Goal: Information Seeking & Learning: Learn about a topic

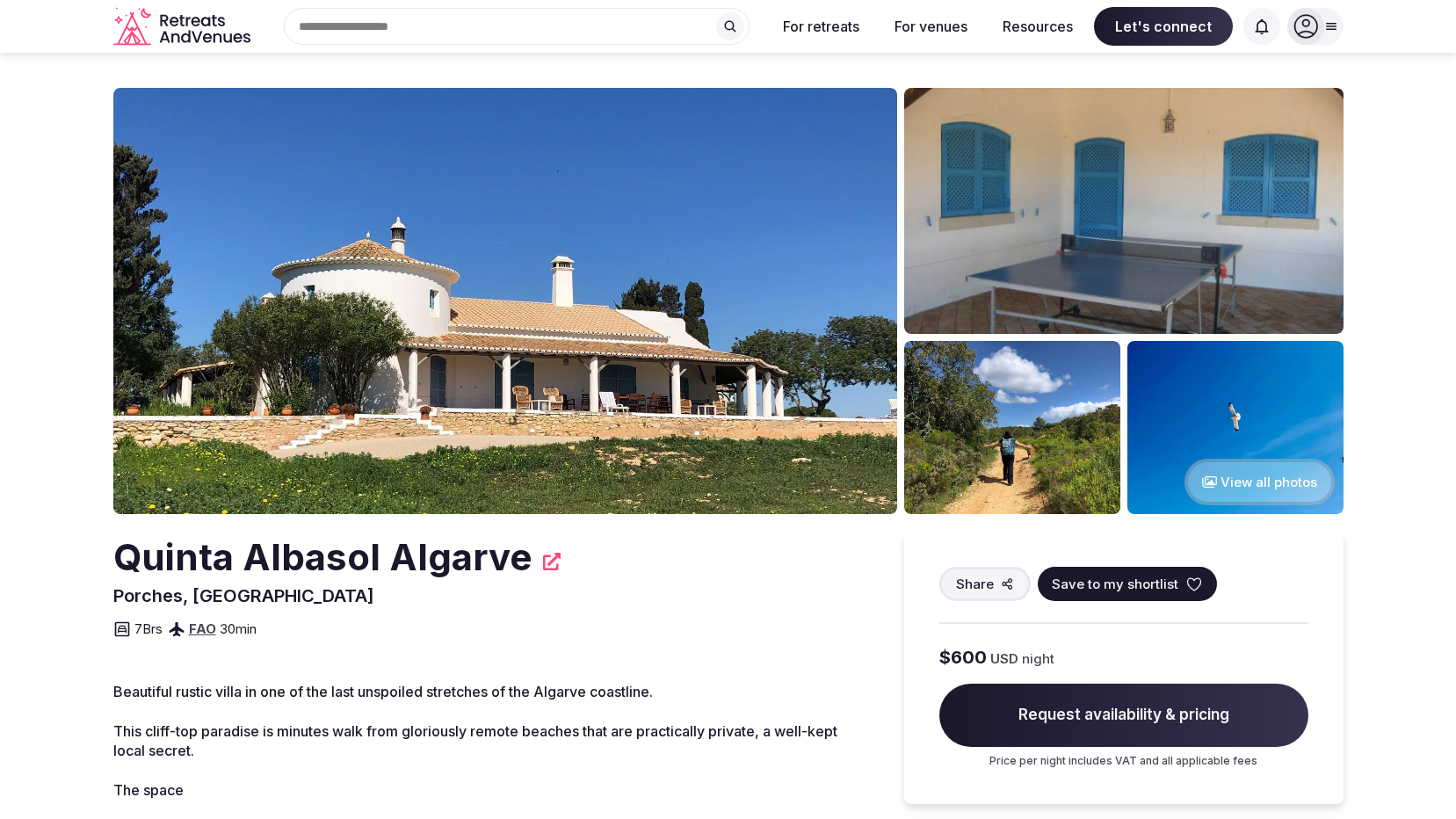
click at [683, 296] on img at bounding box center [505, 300] width 784 height 426
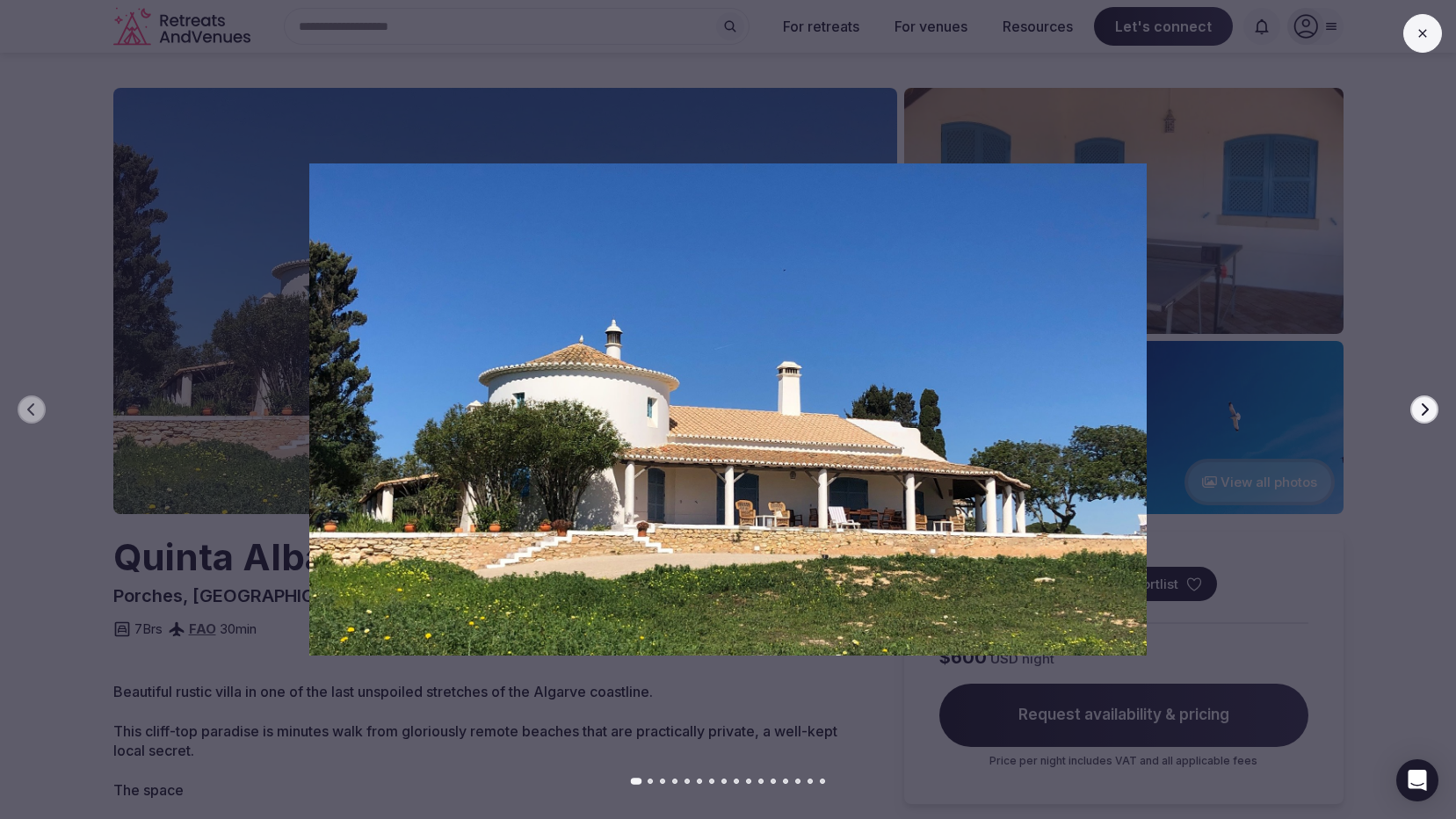
click at [1418, 410] on icon "button" at bounding box center [1425, 410] width 14 height 14
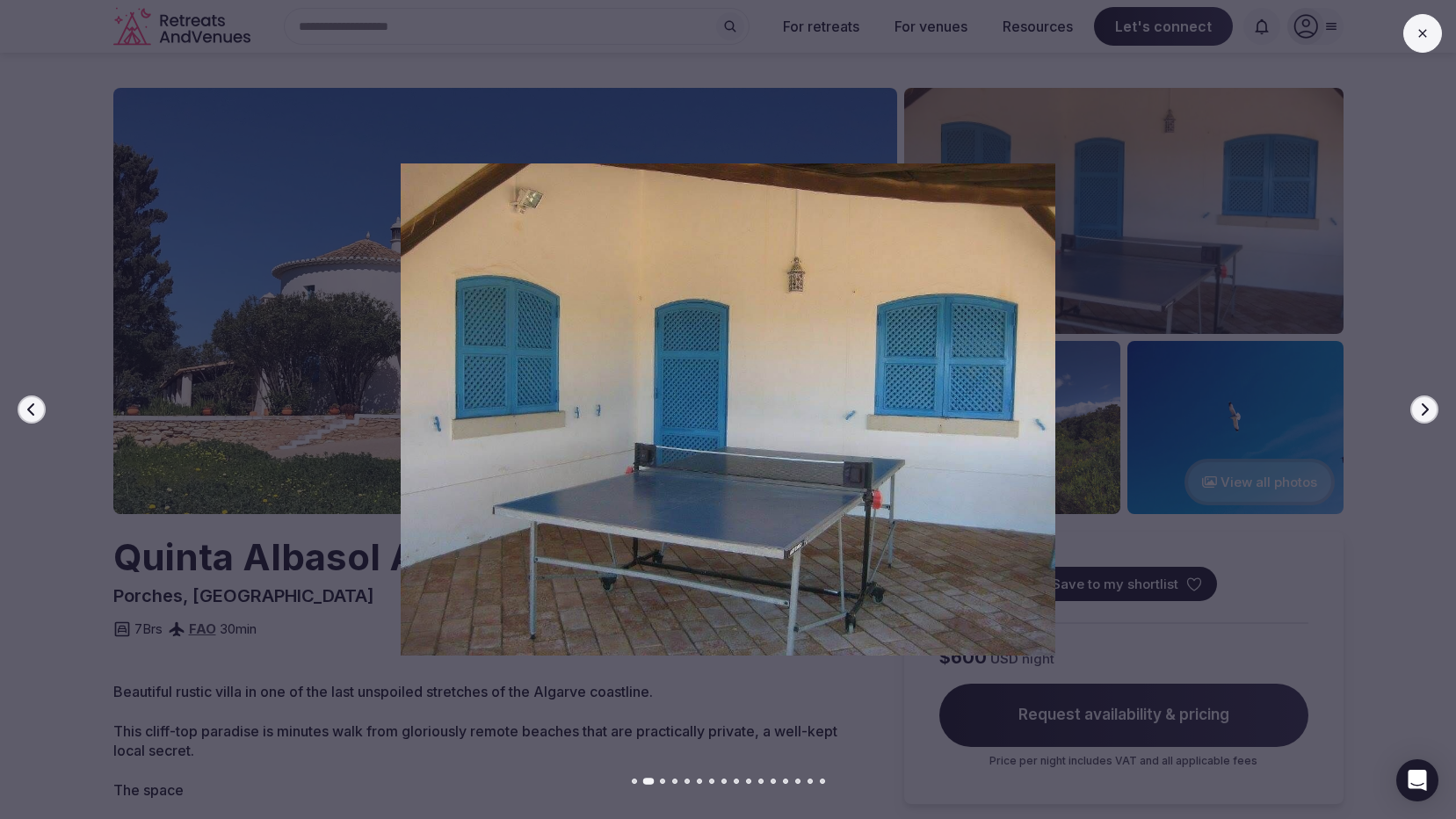
click at [1441, 410] on div at bounding box center [721, 409] width 1470 height 491
click at [1432, 417] on button "Next slide" at bounding box center [1424, 409] width 28 height 28
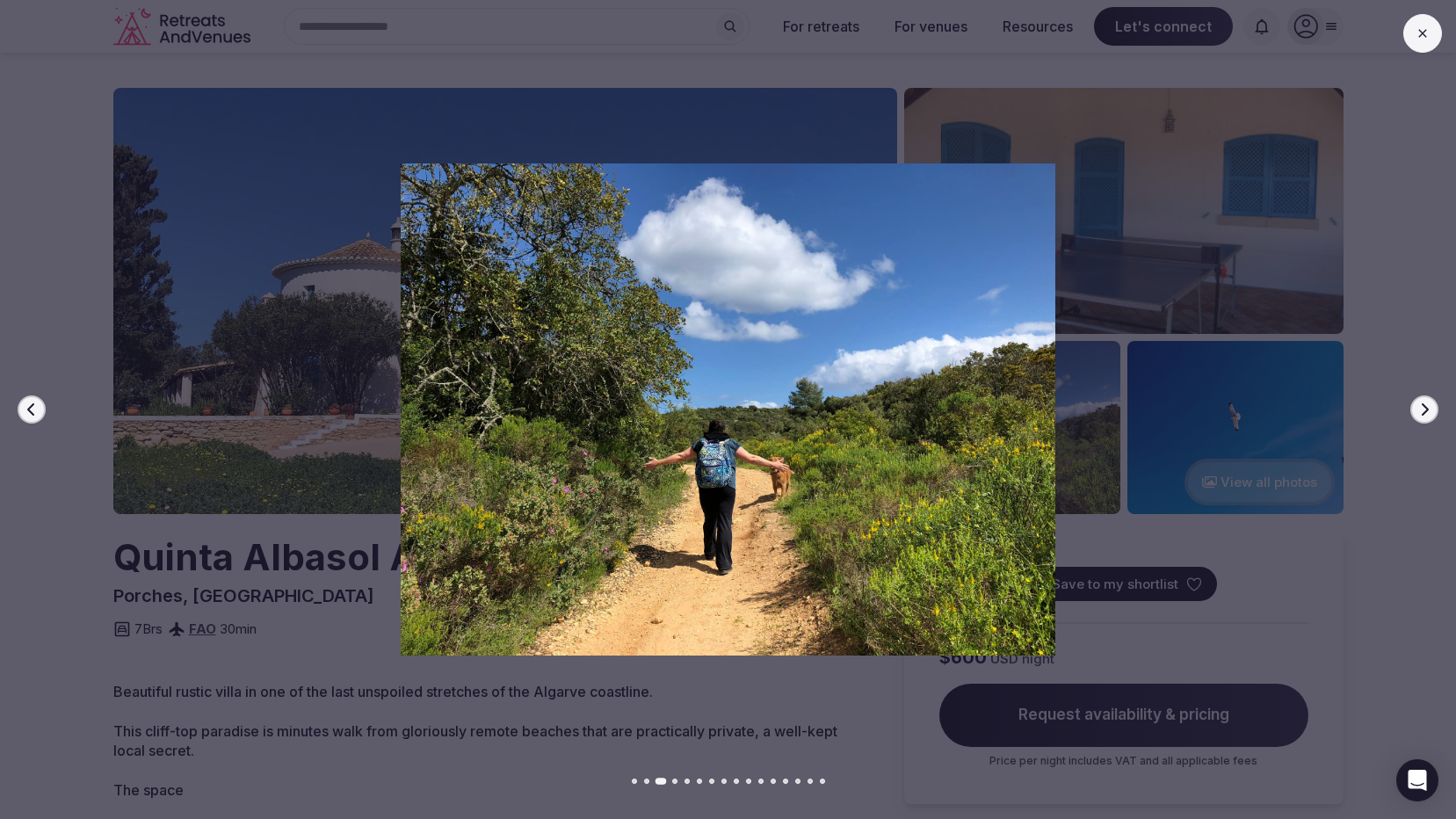
click at [1429, 412] on icon "button" at bounding box center [1425, 410] width 14 height 14
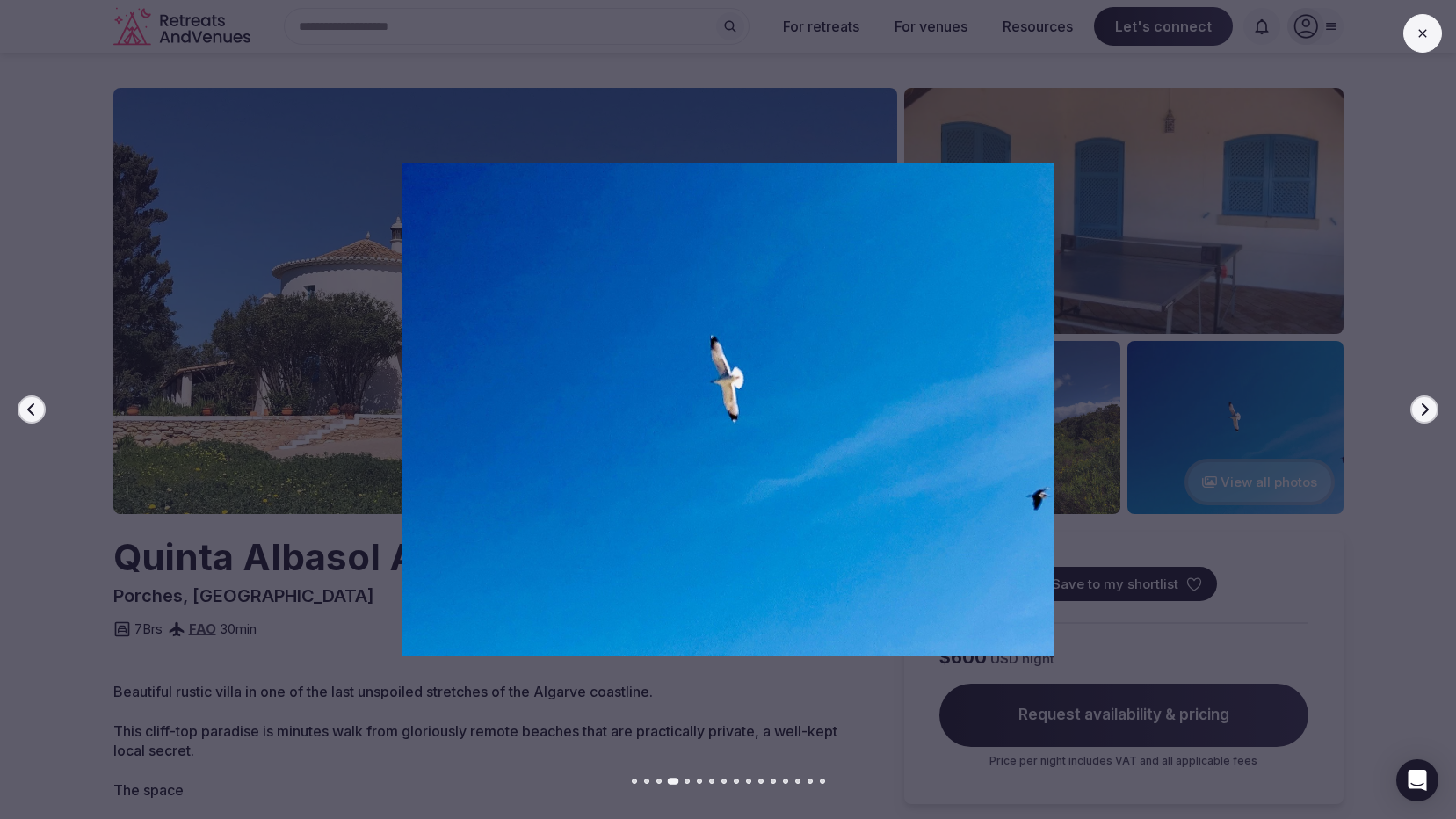
click at [1429, 412] on icon "button" at bounding box center [1425, 410] width 14 height 14
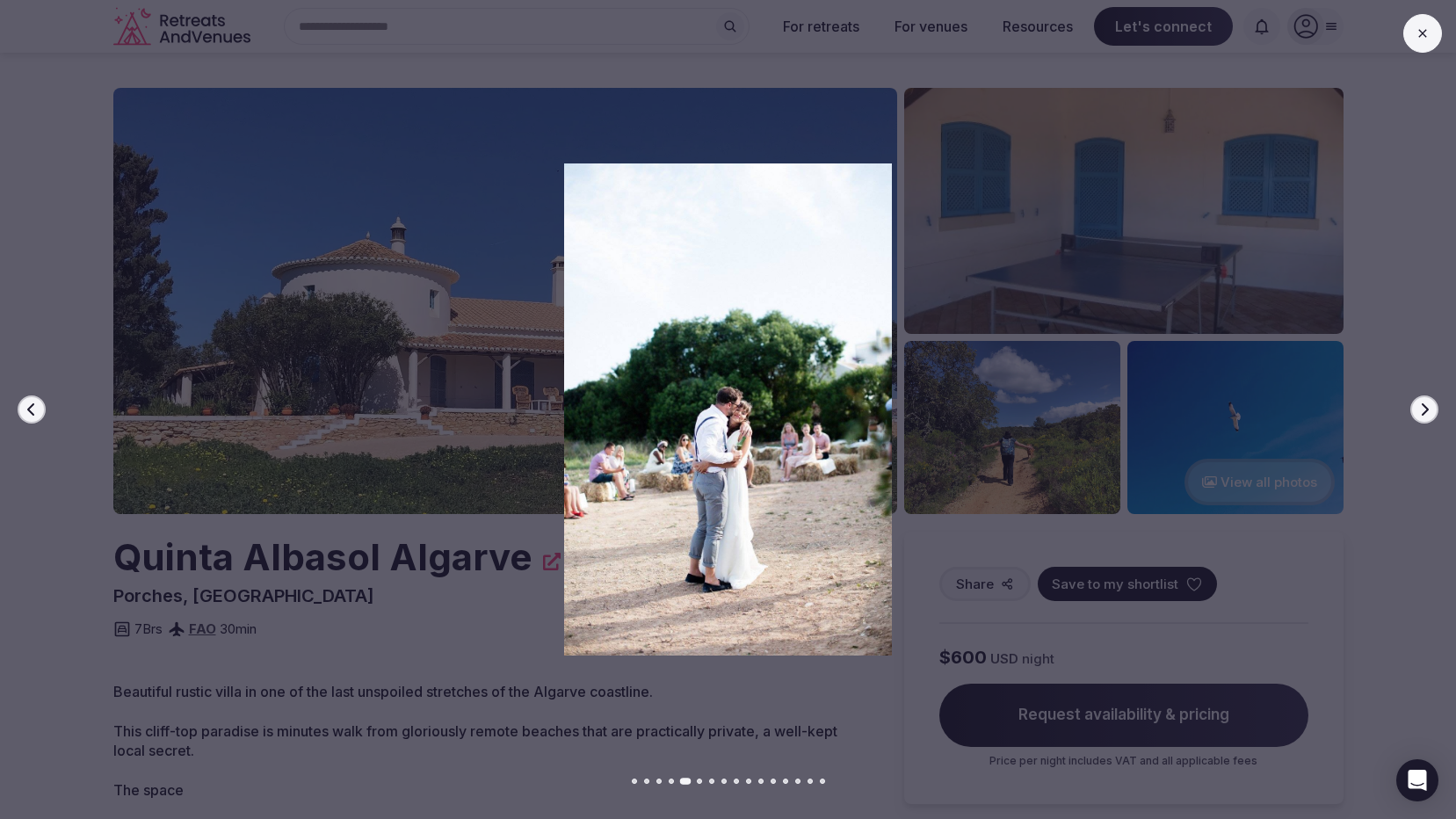
click at [1429, 412] on icon "button" at bounding box center [1425, 410] width 14 height 14
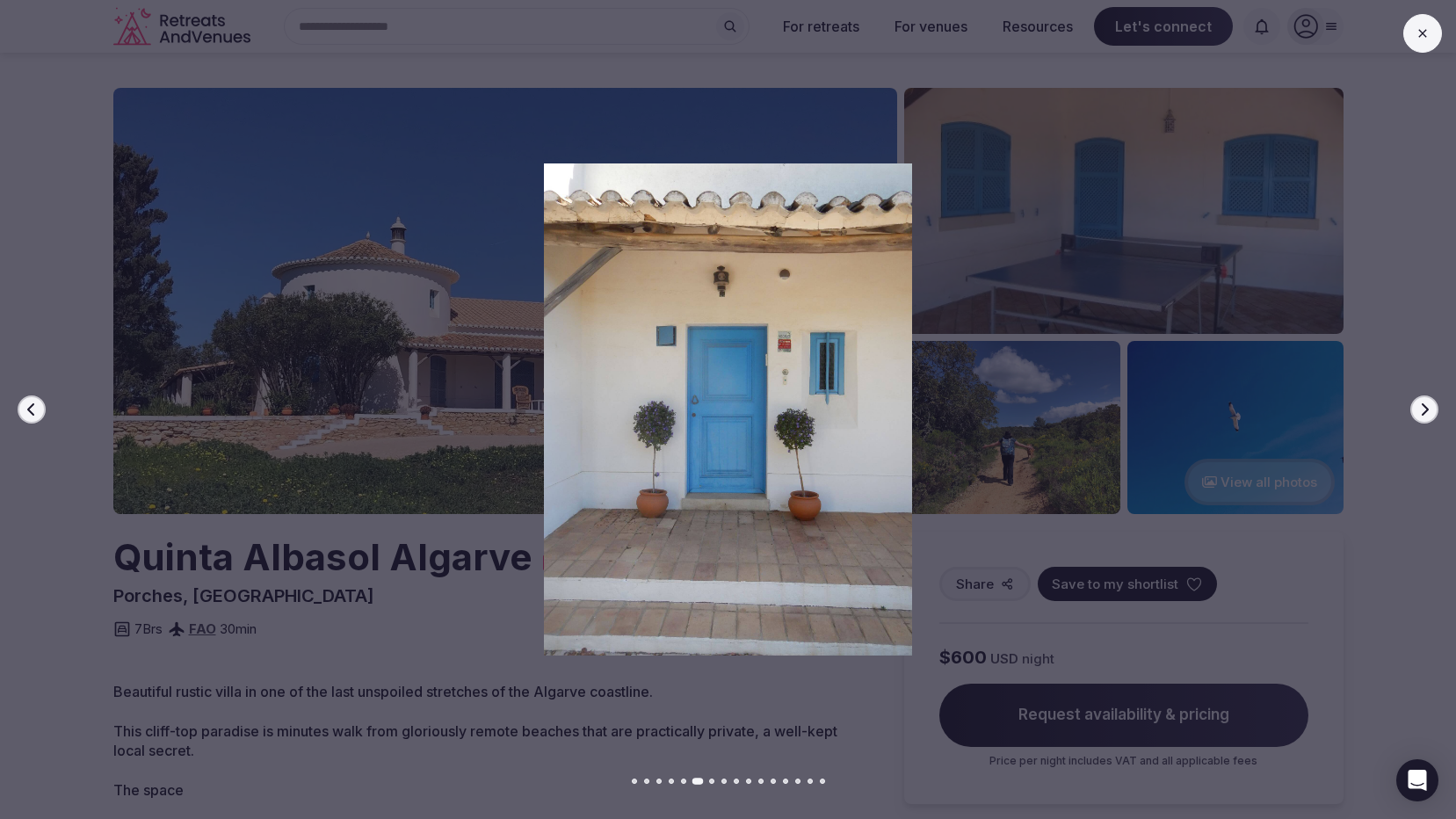
click at [1429, 412] on icon "button" at bounding box center [1425, 410] width 14 height 14
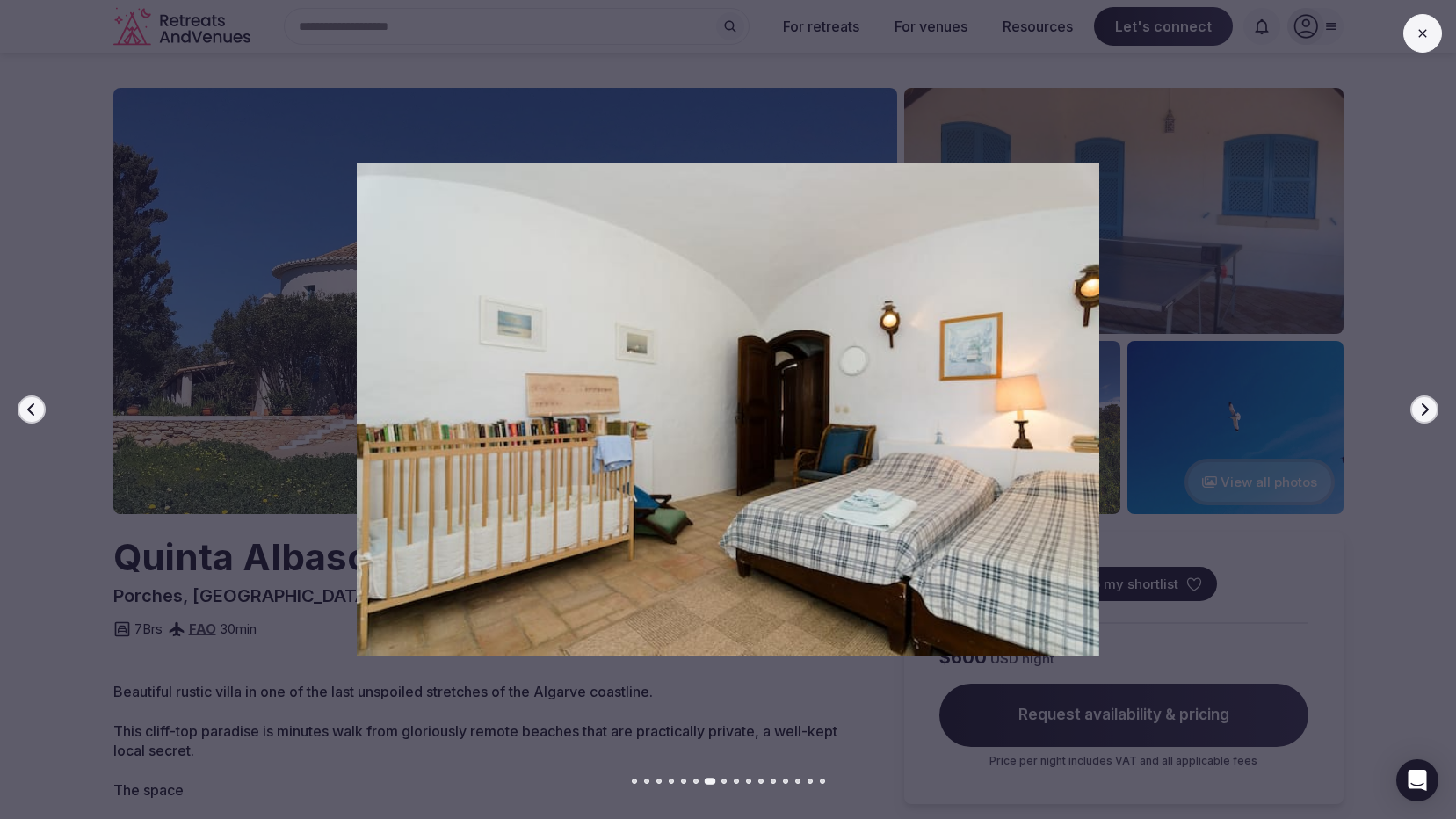
click at [1429, 412] on icon "button" at bounding box center [1425, 410] width 14 height 14
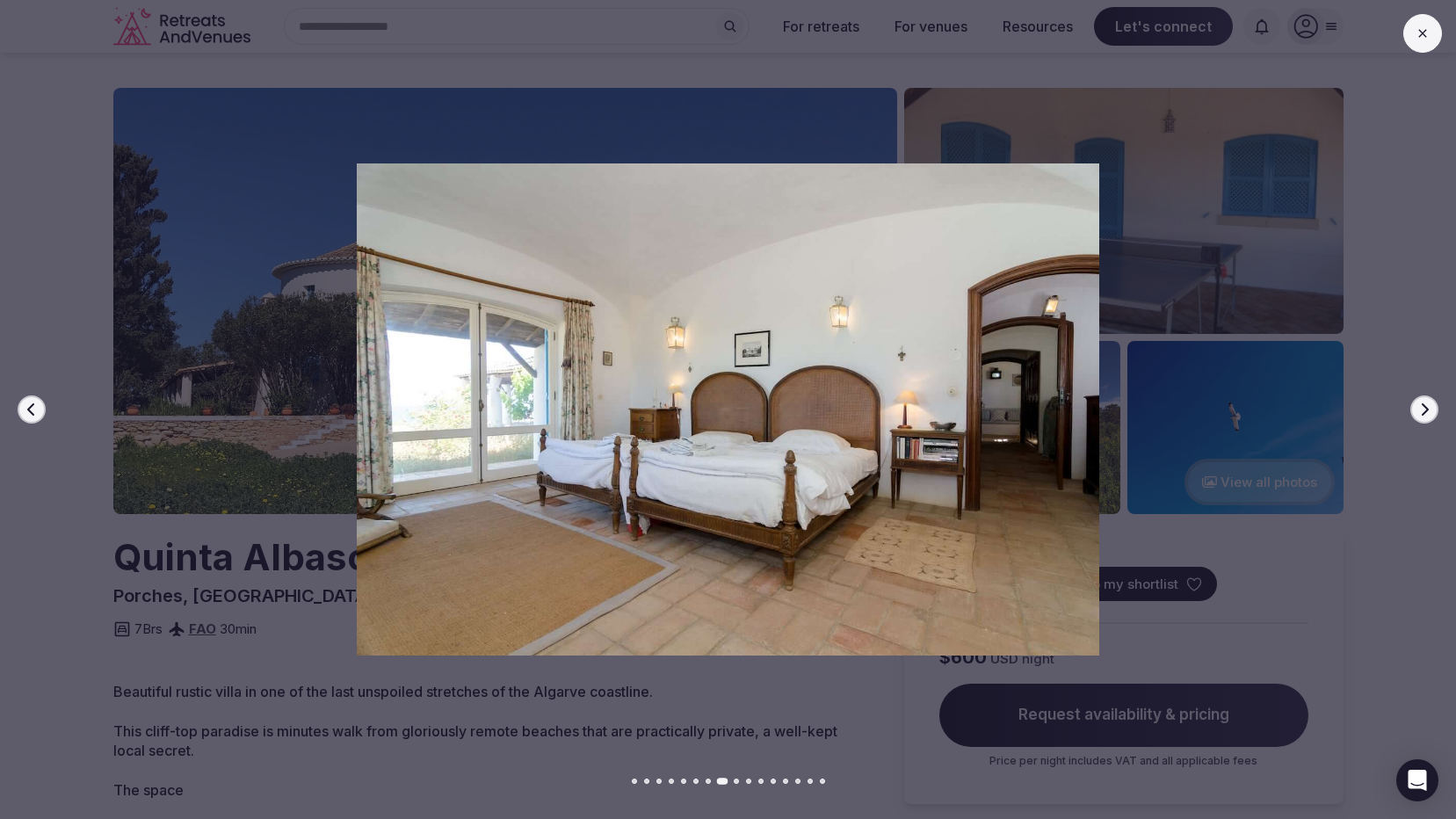
click at [1429, 412] on icon "button" at bounding box center [1425, 410] width 14 height 14
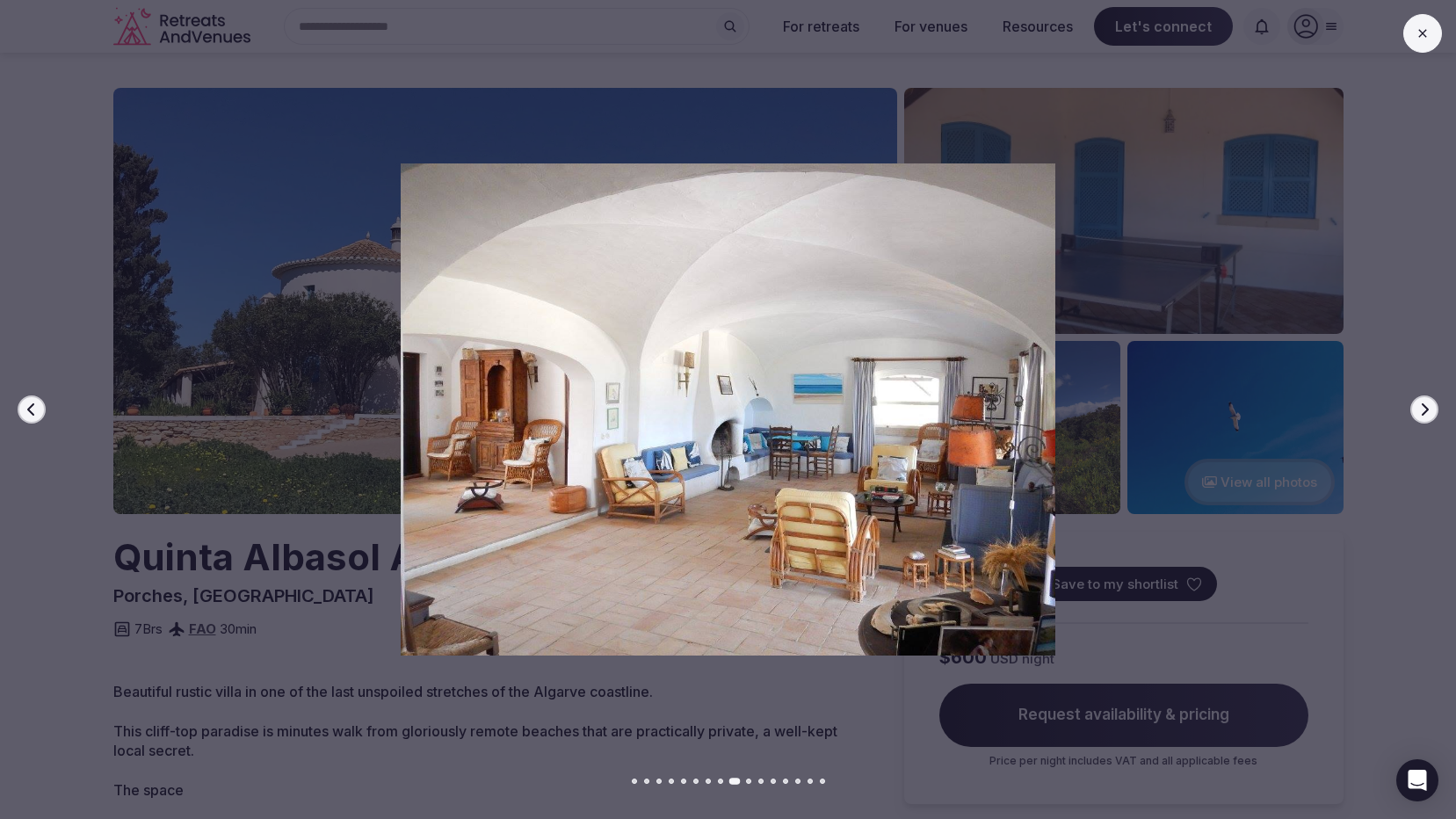
click at [1429, 412] on icon "button" at bounding box center [1425, 410] width 14 height 14
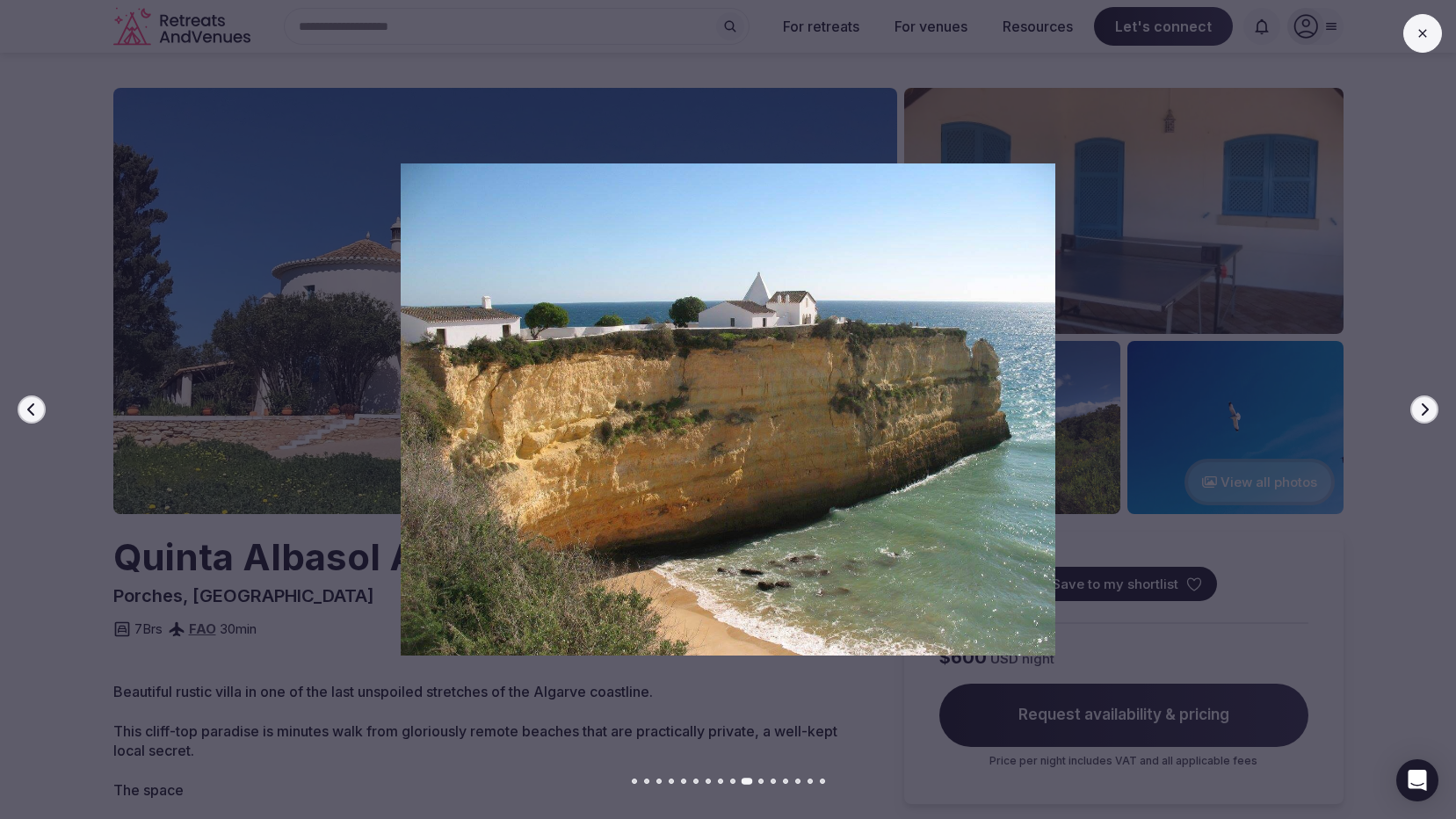
click at [1429, 412] on icon "button" at bounding box center [1425, 410] width 14 height 14
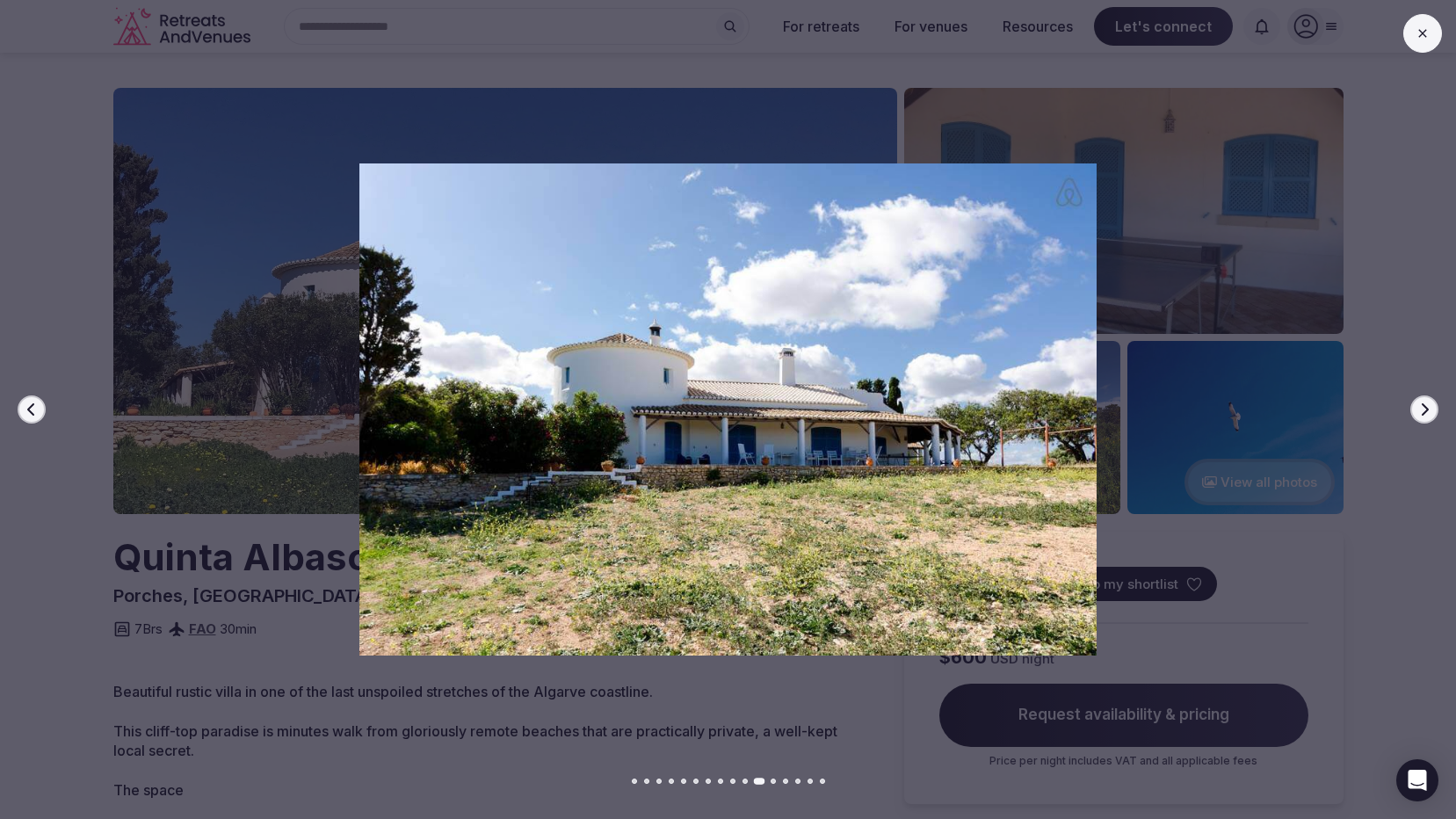
click at [1429, 412] on icon "button" at bounding box center [1425, 410] width 14 height 14
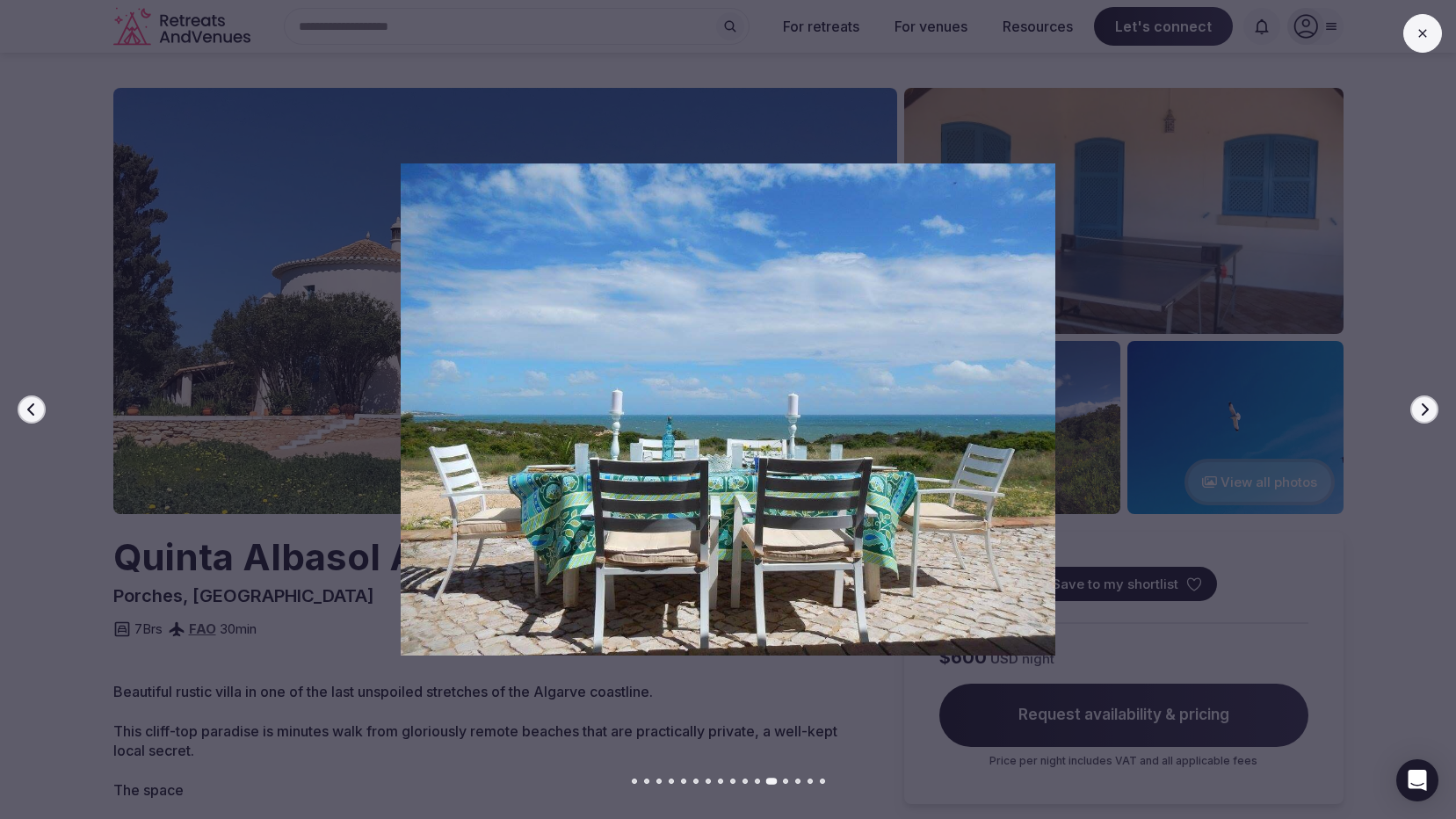
click at [1429, 412] on icon "button" at bounding box center [1425, 410] width 14 height 14
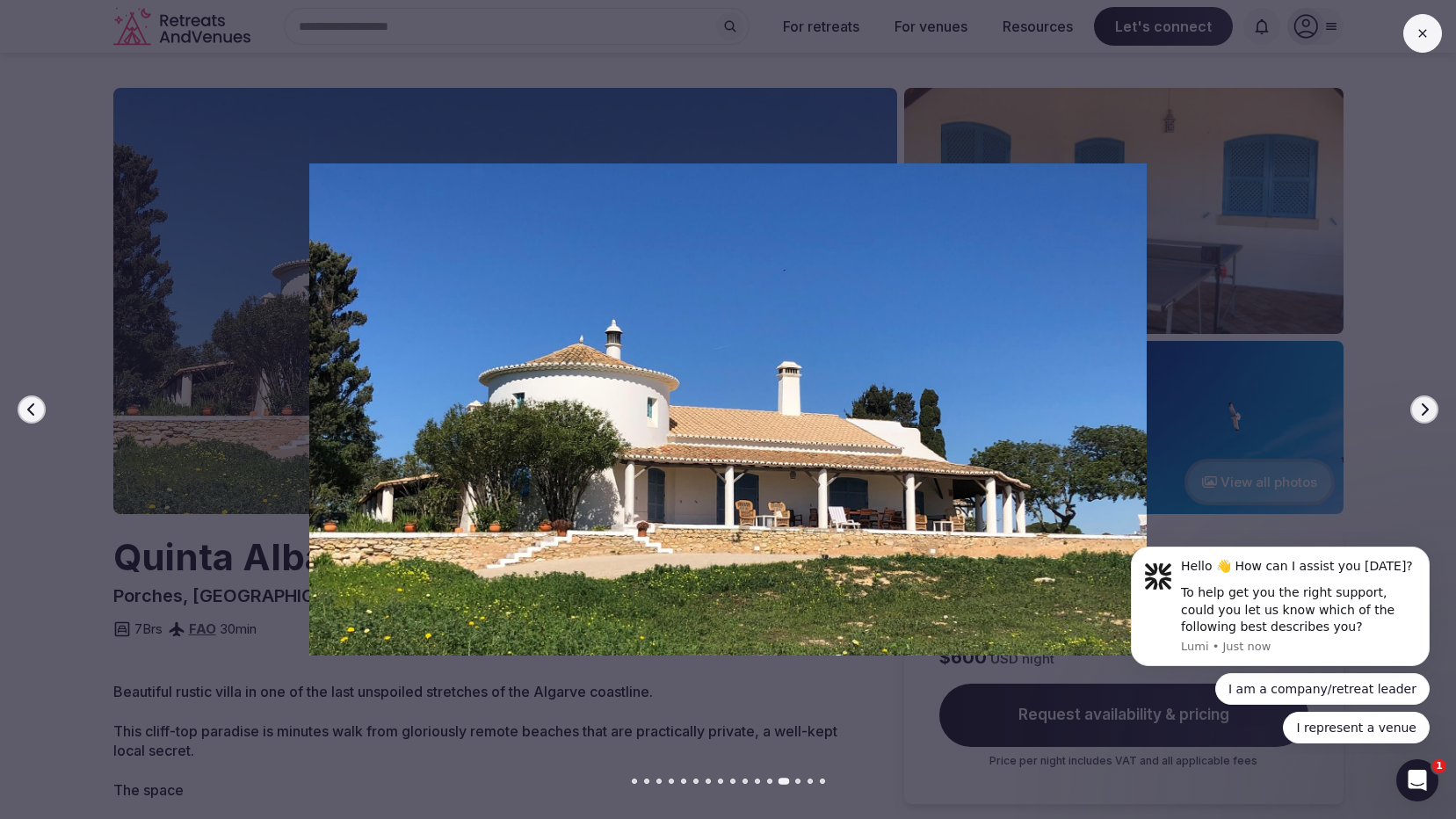
click at [33, 404] on icon "button" at bounding box center [31, 410] width 7 height 13
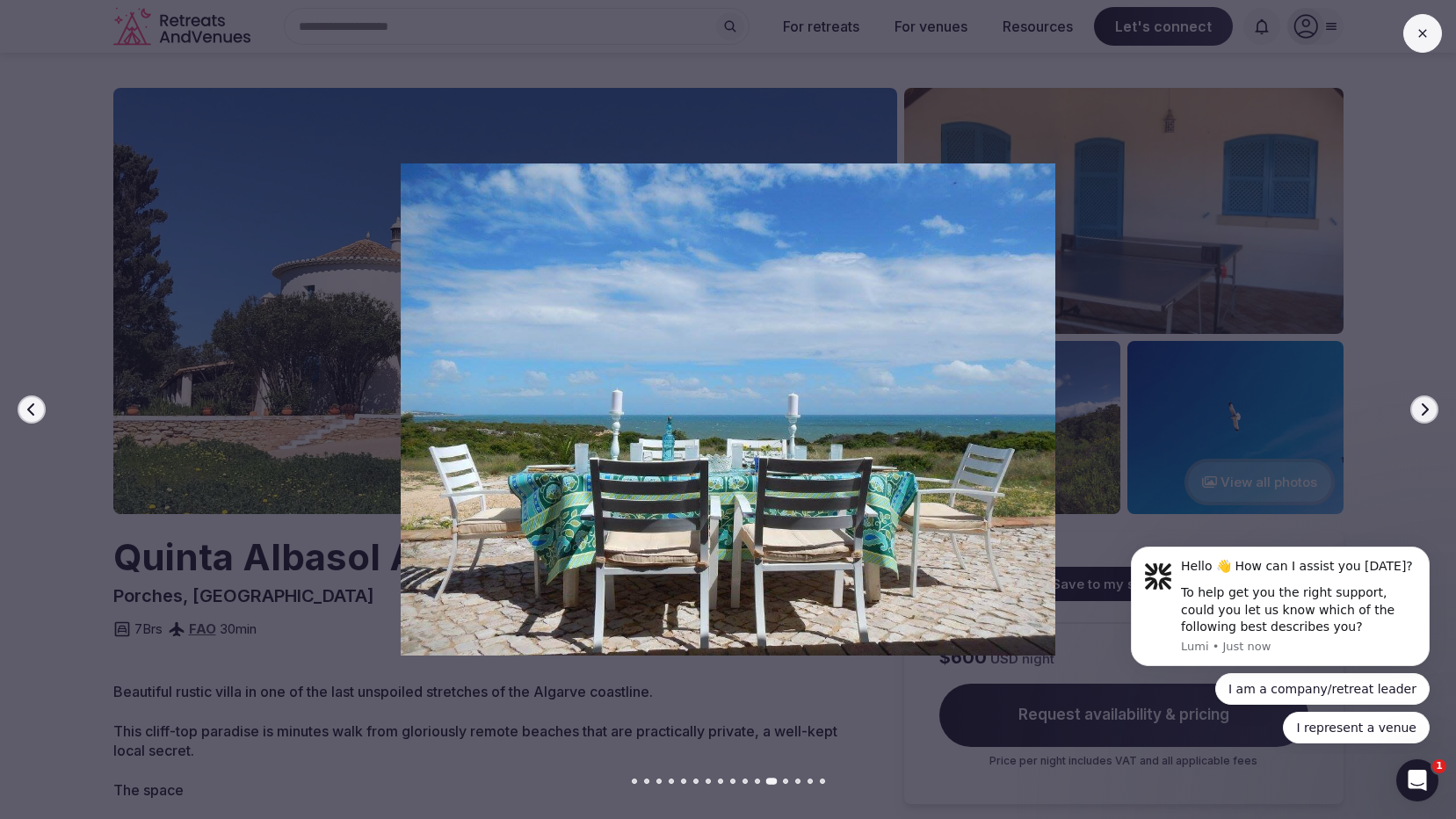
click at [1433, 410] on button "Next slide" at bounding box center [1424, 409] width 28 height 28
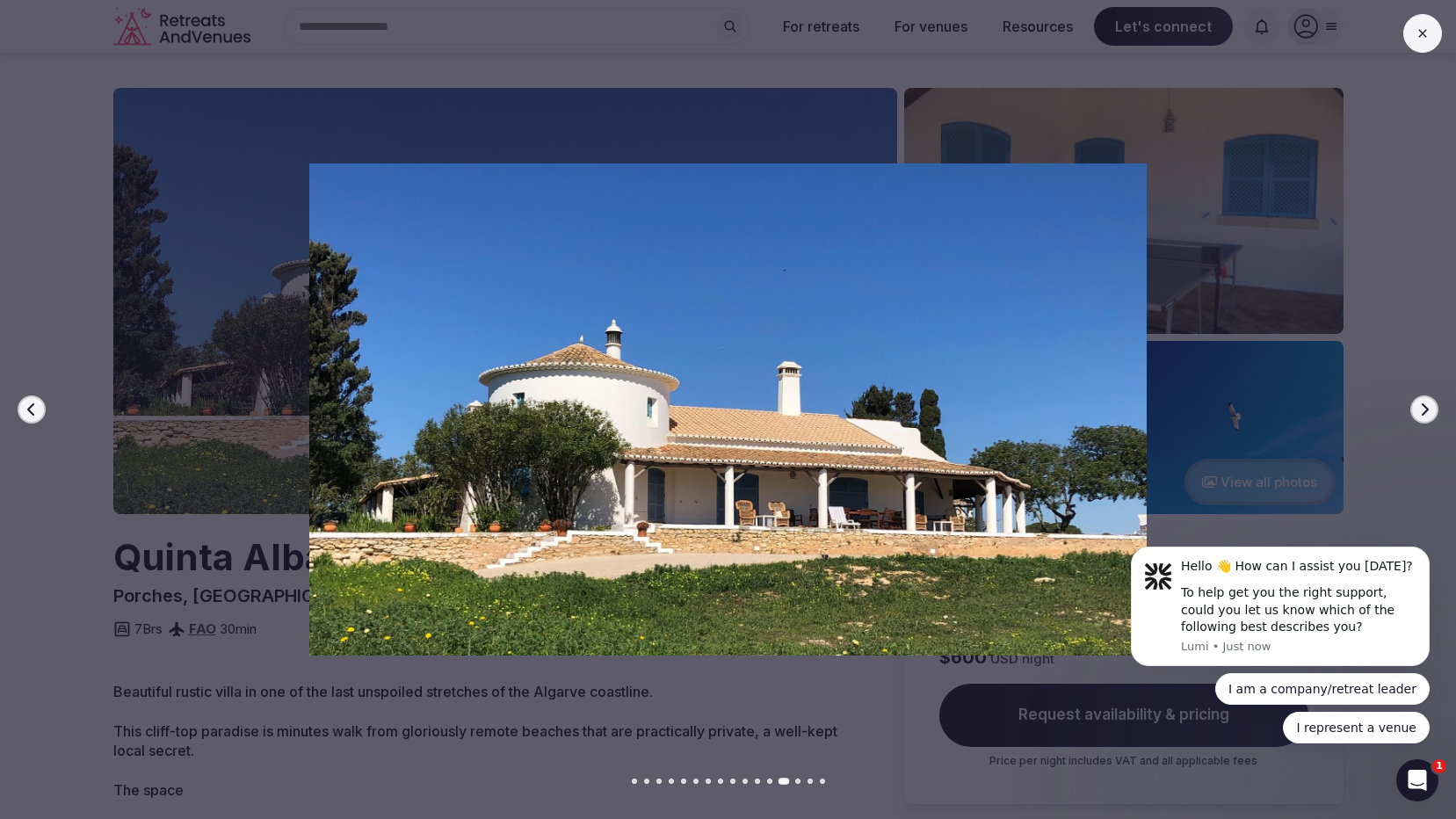
click at [1433, 410] on button "Next slide" at bounding box center [1424, 409] width 28 height 28
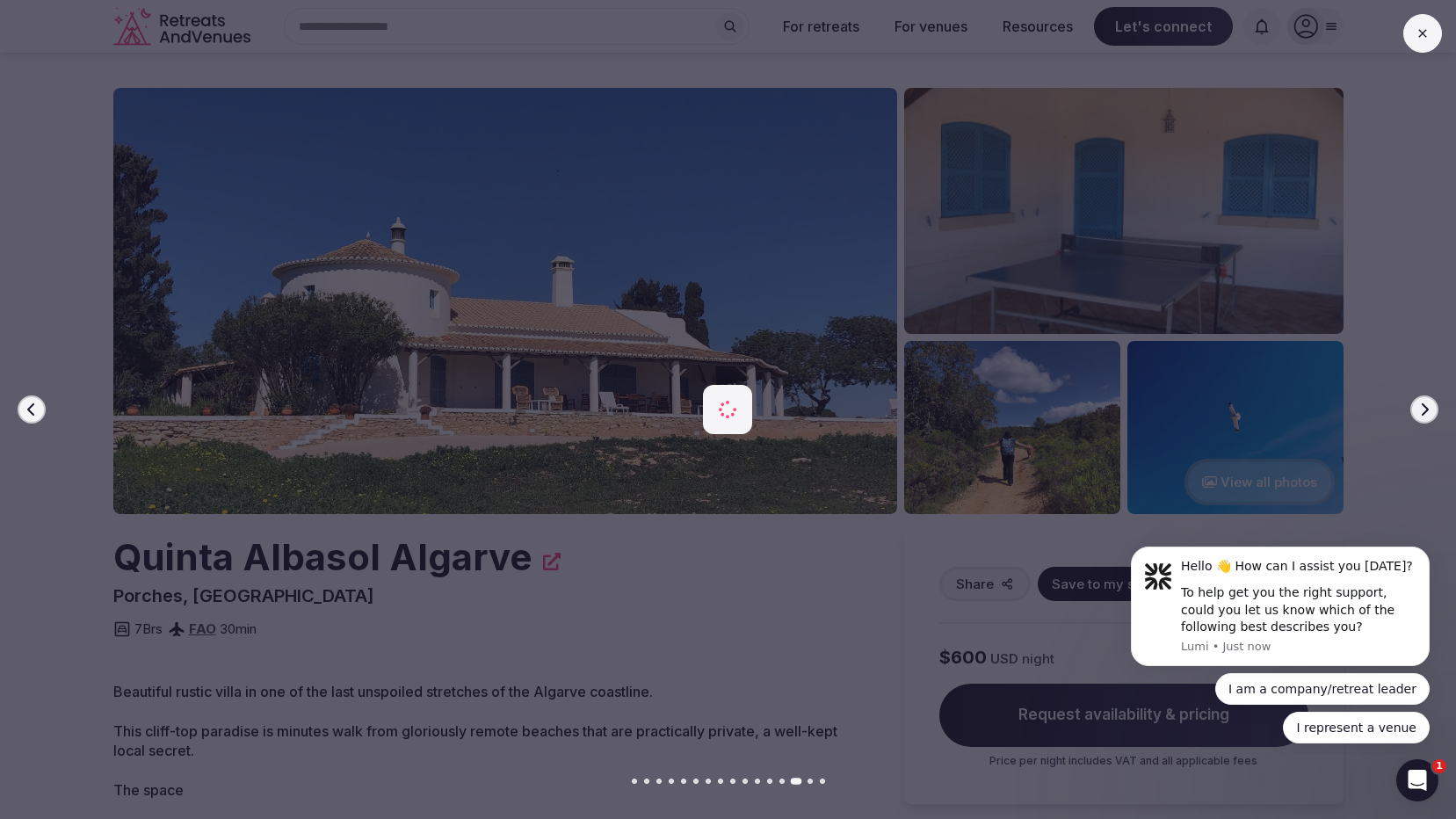
click at [1433, 410] on button "Next slide" at bounding box center [1424, 409] width 28 height 28
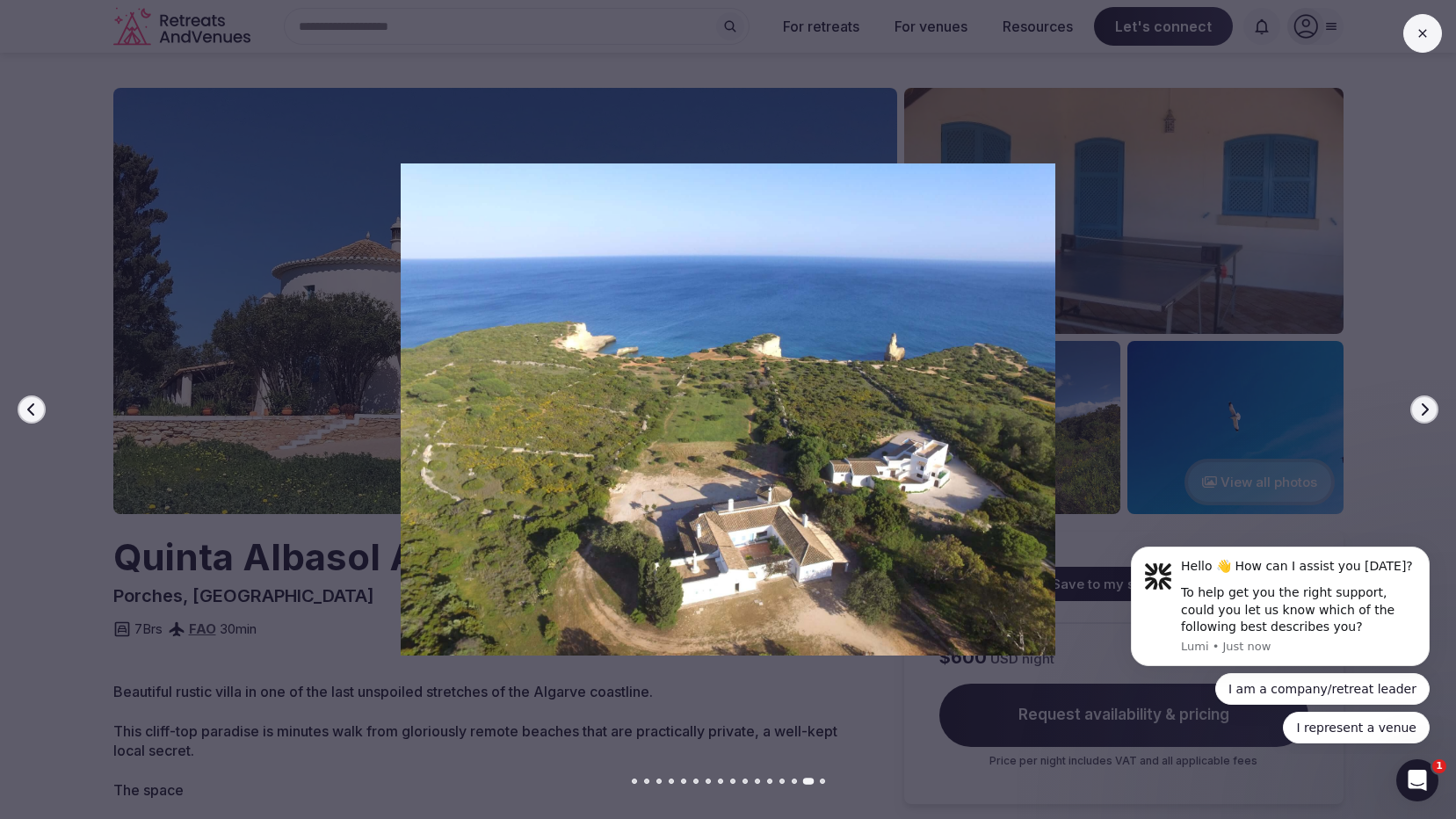
click at [38, 405] on icon "button" at bounding box center [32, 410] width 14 height 14
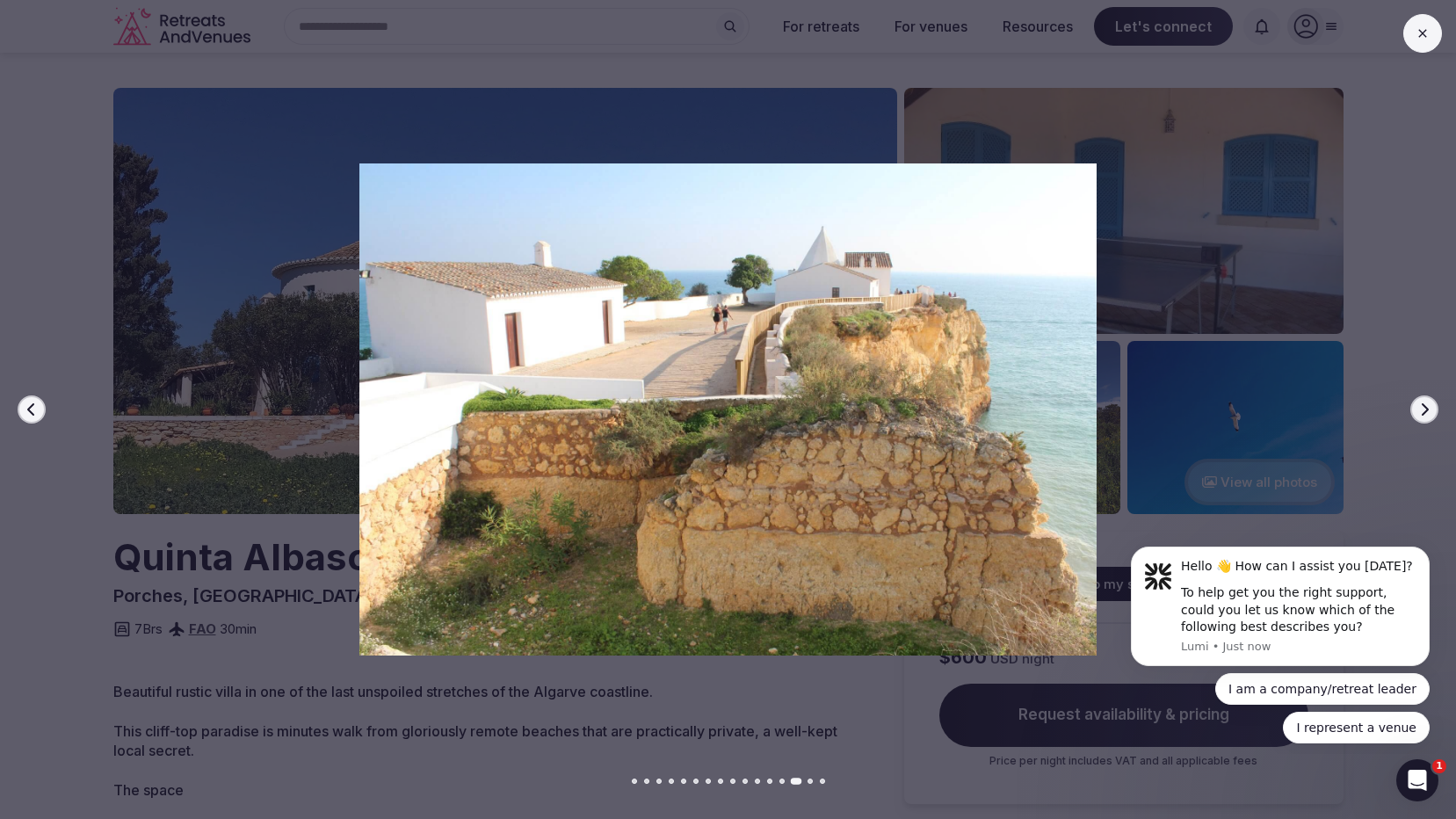
click at [1422, 406] on icon "button" at bounding box center [1425, 410] width 14 height 14
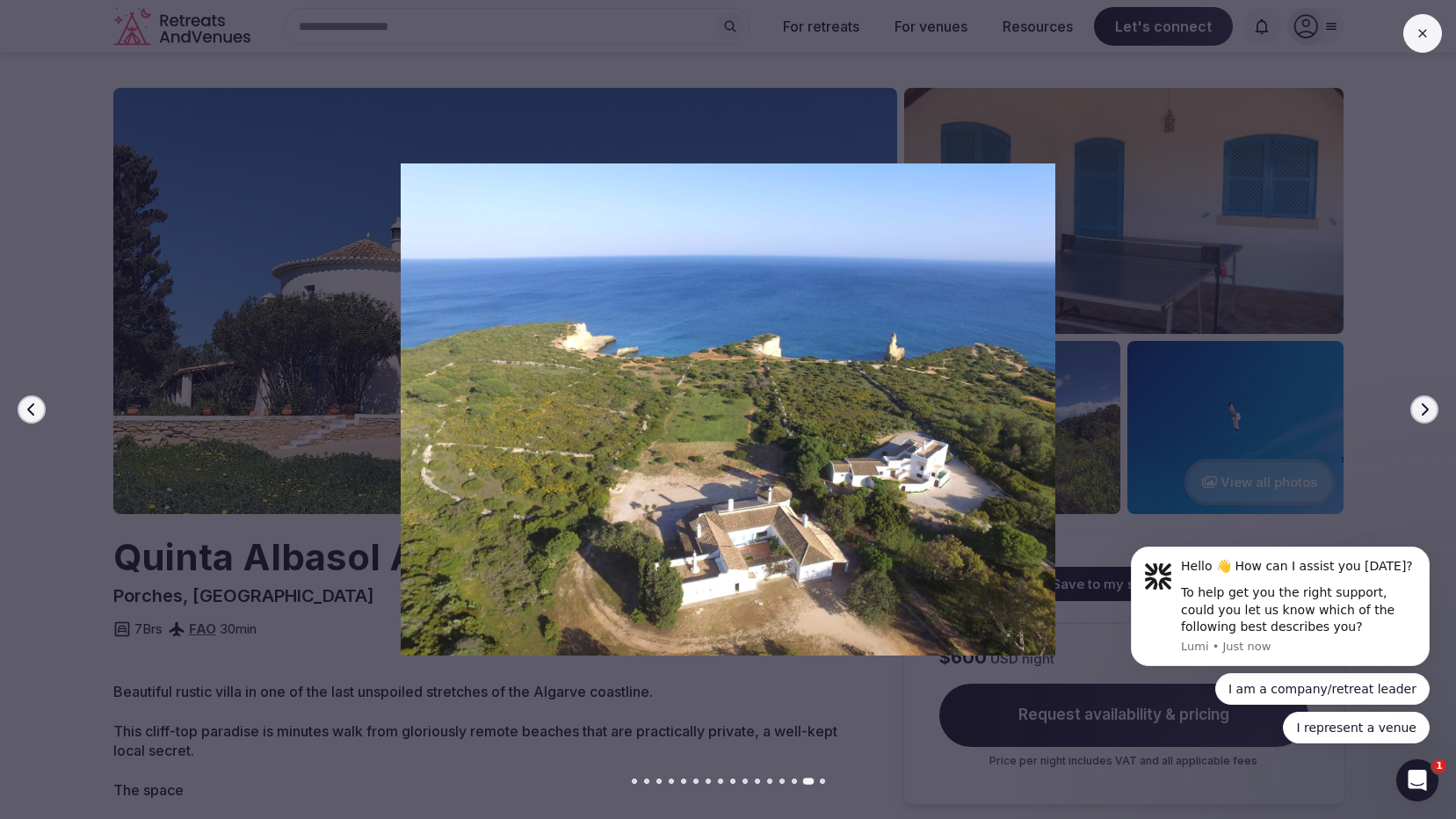
click at [1422, 406] on icon "button" at bounding box center [1425, 410] width 14 height 14
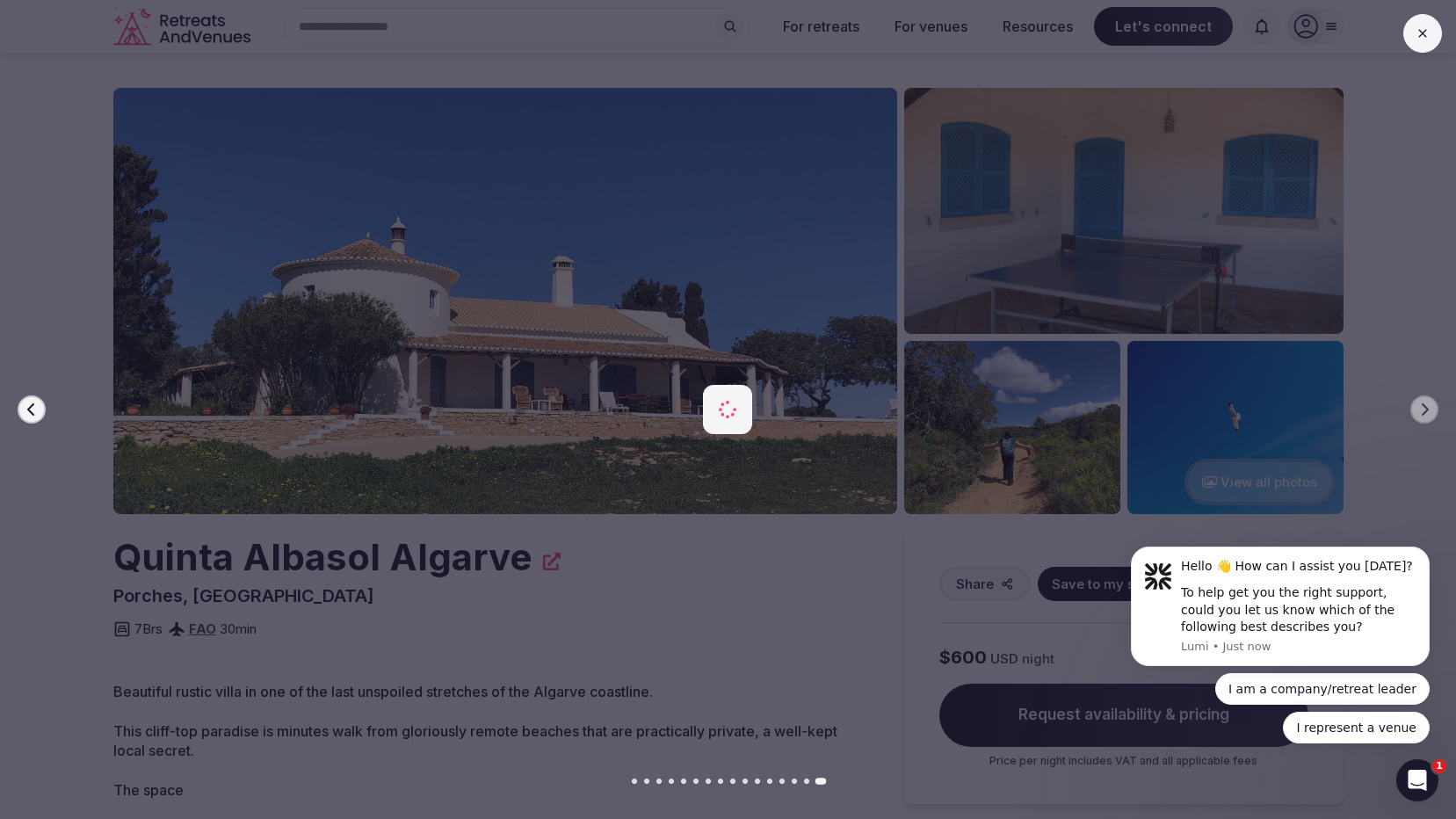
click at [1423, 432] on div at bounding box center [721, 409] width 1470 height 491
